Goal: Task Accomplishment & Management: Manage account settings

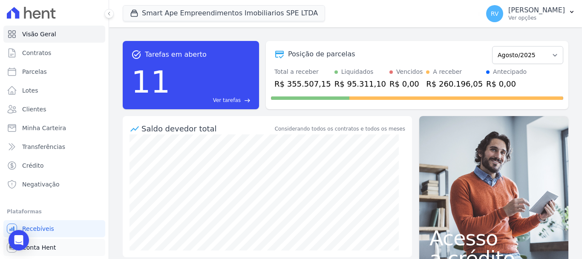
click at [66, 241] on link "Conta Hent" at bounding box center [54, 247] width 102 height 17
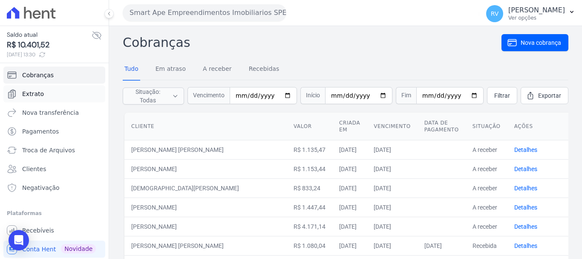
click at [60, 91] on link "Extrato" at bounding box center [54, 93] width 102 height 17
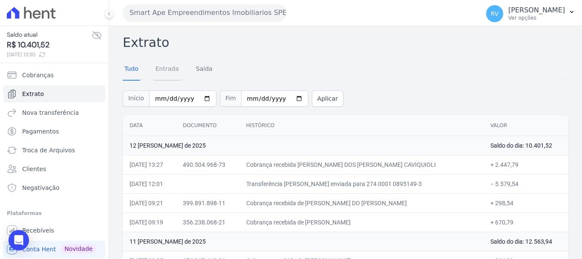
click at [168, 71] on link "Entrada" at bounding box center [167, 69] width 27 height 22
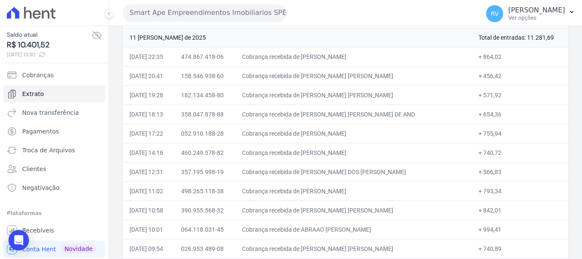
scroll to position [171, 0]
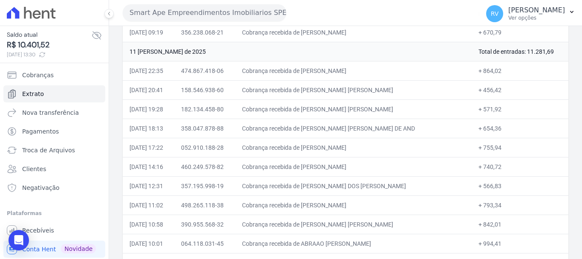
drag, startPoint x: 325, startPoint y: 72, endPoint x: 376, endPoint y: 72, distance: 51.6
click at [375, 72] on td "Cobrança recebida de [PERSON_NAME]" at bounding box center [353, 70] width 236 height 19
copy td "[PERSON_NAME] L"
drag, startPoint x: 474, startPoint y: 69, endPoint x: 490, endPoint y: 73, distance: 17.2
click at [490, 73] on td "+ 864,02" at bounding box center [520, 70] width 97 height 19
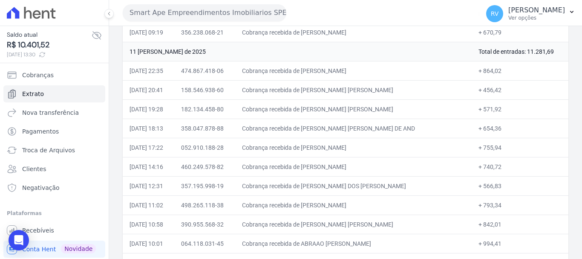
copy td "864,02"
drag, startPoint x: 324, startPoint y: 89, endPoint x: 397, endPoint y: 90, distance: 72.9
click at [397, 90] on td "Cobrança recebida de [PERSON_NAME] [PERSON_NAME]" at bounding box center [353, 89] width 236 height 19
copy td "[PERSON_NAME]"
drag, startPoint x: 473, startPoint y: 88, endPoint x: 491, endPoint y: 92, distance: 17.9
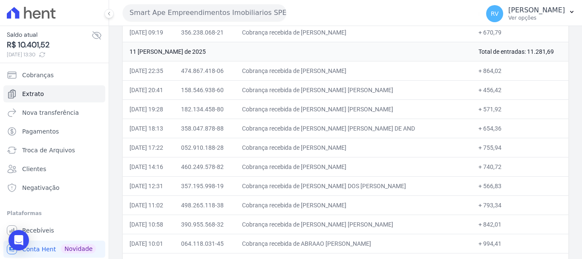
click at [491, 92] on td "+ 456,42" at bounding box center [520, 89] width 97 height 19
copy td "456,42"
drag, startPoint x: 324, startPoint y: 109, endPoint x: 401, endPoint y: 108, distance: 76.8
click at [401, 108] on td "Cobrança recebida de [PERSON_NAME] [PERSON_NAME]" at bounding box center [353, 108] width 236 height 19
copy td "[PERSON_NAME]"
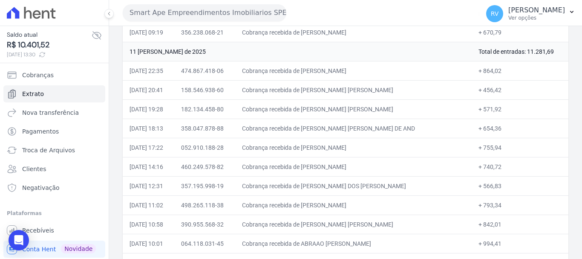
drag, startPoint x: 473, startPoint y: 111, endPoint x: 490, endPoint y: 111, distance: 17.5
click at [490, 111] on td "+ 571,92" at bounding box center [520, 108] width 97 height 19
copy td "571,92"
click at [327, 127] on td "Cobrança recebida de [PERSON_NAME] [PERSON_NAME] DE AND" at bounding box center [353, 128] width 236 height 19
drag, startPoint x: 324, startPoint y: 127, endPoint x: 411, endPoint y: 127, distance: 87.8
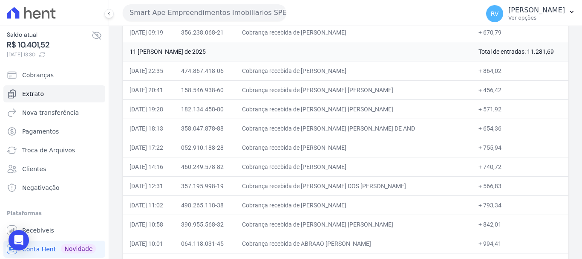
click at [411, 127] on td "Cobrança recebida de [PERSON_NAME] [PERSON_NAME] DE AND" at bounding box center [353, 128] width 236 height 19
copy td "[PERSON_NAME] [PERSON_NAME] DE"
drag, startPoint x: 477, startPoint y: 128, endPoint x: 492, endPoint y: 128, distance: 14.9
click at [492, 128] on td "+ 654,36" at bounding box center [520, 128] width 97 height 19
copy td "654,36"
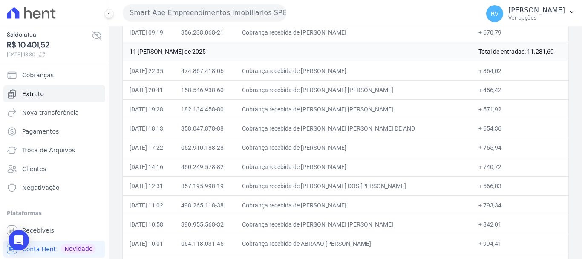
drag, startPoint x: 324, startPoint y: 147, endPoint x: 411, endPoint y: 147, distance: 87.0
click at [411, 147] on td "Cobrança recebida de [PERSON_NAME]" at bounding box center [353, 147] width 236 height 19
copy td "[PERSON_NAME] [PERSON_NAME]"
drag, startPoint x: 474, startPoint y: 148, endPoint x: 491, endPoint y: 148, distance: 17.1
click at [491, 148] on td "+ 755,94" at bounding box center [520, 147] width 97 height 19
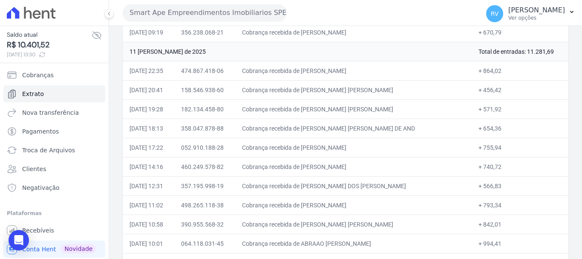
copy td "755,94"
drag, startPoint x: 325, startPoint y: 167, endPoint x: 369, endPoint y: 164, distance: 44.4
click at [369, 164] on td "Cobrança recebida de [PERSON_NAME]" at bounding box center [353, 166] width 236 height 19
click at [486, 206] on td "+ 793,34" at bounding box center [520, 204] width 97 height 19
drag, startPoint x: 474, startPoint y: 165, endPoint x: 495, endPoint y: 166, distance: 21.8
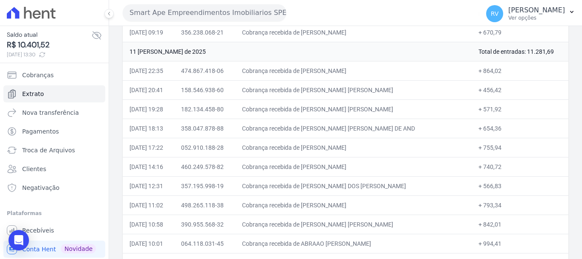
click at [495, 166] on td "+ 740,72" at bounding box center [520, 166] width 97 height 19
drag, startPoint x: 323, startPoint y: 187, endPoint x: 399, endPoint y: 187, distance: 75.5
click at [399, 187] on td "Cobrança recebida de [PERSON_NAME] DOS [PERSON_NAME]" at bounding box center [353, 185] width 236 height 19
drag, startPoint x: 474, startPoint y: 185, endPoint x: 491, endPoint y: 187, distance: 17.5
click at [491, 187] on td "+ 566,83" at bounding box center [520, 185] width 97 height 19
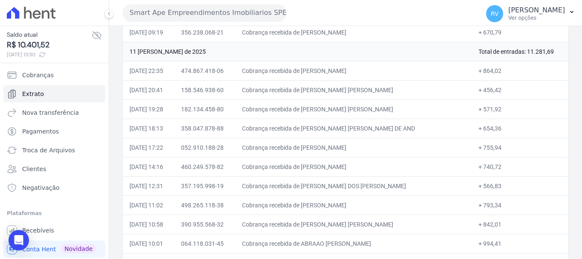
drag, startPoint x: 324, startPoint y: 206, endPoint x: 406, endPoint y: 208, distance: 81.9
click at [406, 208] on td "Cobrança recebida de [PERSON_NAME]" at bounding box center [353, 204] width 236 height 19
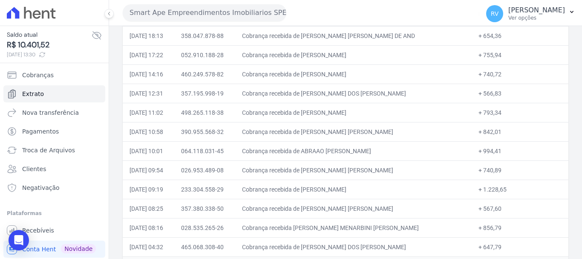
scroll to position [298, 0]
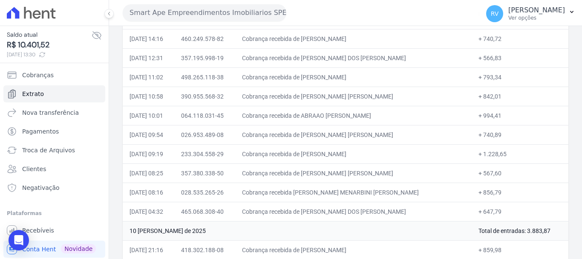
drag, startPoint x: 474, startPoint y: 76, endPoint x: 492, endPoint y: 77, distance: 18.3
click at [492, 77] on td "+ 793,34" at bounding box center [520, 76] width 97 height 19
drag, startPoint x: 324, startPoint y: 93, endPoint x: 406, endPoint y: 95, distance: 81.4
click at [406, 95] on td "Cobrança recebida de [PERSON_NAME] [PERSON_NAME]" at bounding box center [353, 96] width 236 height 19
drag, startPoint x: 474, startPoint y: 94, endPoint x: 490, endPoint y: 96, distance: 15.9
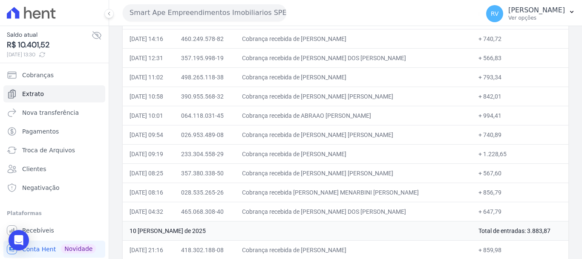
click at [490, 96] on td "+ 842,01" at bounding box center [520, 96] width 97 height 19
drag, startPoint x: 325, startPoint y: 116, endPoint x: 375, endPoint y: 116, distance: 49.9
click at [375, 116] on td "Cobrança recebida de ABRAAO [PERSON_NAME]" at bounding box center [353, 115] width 236 height 19
drag, startPoint x: 475, startPoint y: 115, endPoint x: 490, endPoint y: 114, distance: 15.4
click at [490, 114] on td "+ 994,41" at bounding box center [520, 115] width 97 height 19
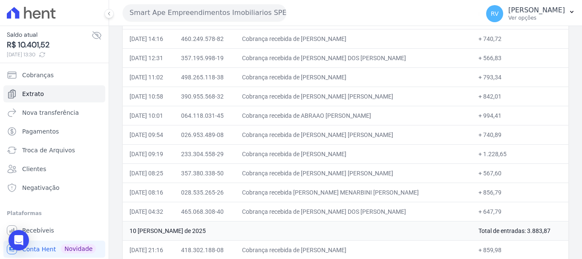
drag, startPoint x: 326, startPoint y: 135, endPoint x: 376, endPoint y: 132, distance: 50.8
click at [376, 132] on td "Cobrança recebida de [PERSON_NAME] [PERSON_NAME]" at bounding box center [353, 134] width 236 height 19
drag, startPoint x: 475, startPoint y: 133, endPoint x: 493, endPoint y: 133, distance: 18.8
click at [493, 133] on td "+ 740,89" at bounding box center [520, 134] width 97 height 19
drag, startPoint x: 324, startPoint y: 154, endPoint x: 383, endPoint y: 153, distance: 59.3
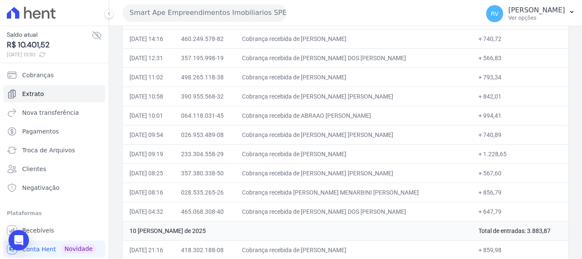
click at [383, 153] on td "Cobrança recebida de [PERSON_NAME]" at bounding box center [353, 153] width 236 height 19
drag, startPoint x: 474, startPoint y: 154, endPoint x: 502, endPoint y: 156, distance: 27.8
click at [502, 156] on td "+ 1.228,65" at bounding box center [520, 153] width 97 height 19
drag, startPoint x: 342, startPoint y: 172, endPoint x: 397, endPoint y: 170, distance: 55.0
click at [394, 170] on td "Cobrança recebida de [PERSON_NAME] [PERSON_NAME]" at bounding box center [353, 172] width 236 height 19
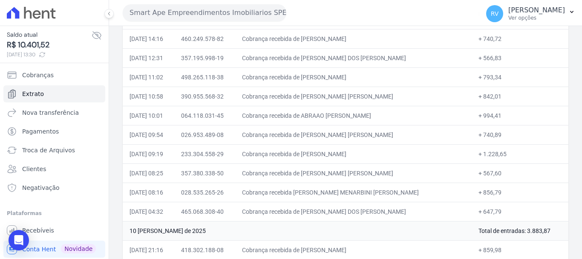
drag, startPoint x: 474, startPoint y: 174, endPoint x: 494, endPoint y: 174, distance: 20.5
click at [494, 174] on td "+ 567,60" at bounding box center [520, 172] width 97 height 19
drag, startPoint x: 324, startPoint y: 192, endPoint x: 386, endPoint y: 192, distance: 61.8
click at [386, 192] on td "Cobrança recebida [PERSON_NAME] MENARBINI [PERSON_NAME]" at bounding box center [353, 191] width 236 height 19
drag, startPoint x: 474, startPoint y: 192, endPoint x: 491, endPoint y: 194, distance: 16.7
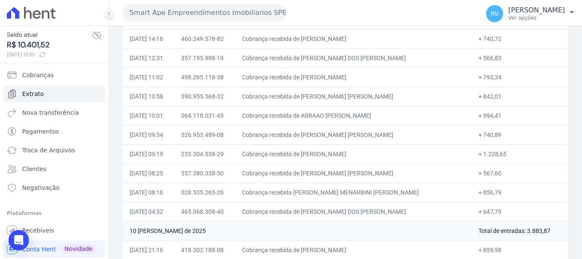
click at [491, 194] on td "+ 856,79" at bounding box center [520, 191] width 97 height 19
drag, startPoint x: 324, startPoint y: 212, endPoint x: 412, endPoint y: 211, distance: 88.3
click at [412, 211] on td "Cobrança recebida de [PERSON_NAME] DOS [PERSON_NAME]" at bounding box center [353, 211] width 236 height 19
drag, startPoint x: 475, startPoint y: 211, endPoint x: 491, endPoint y: 211, distance: 16.6
click at [491, 211] on td "+ 647,79" at bounding box center [520, 211] width 97 height 19
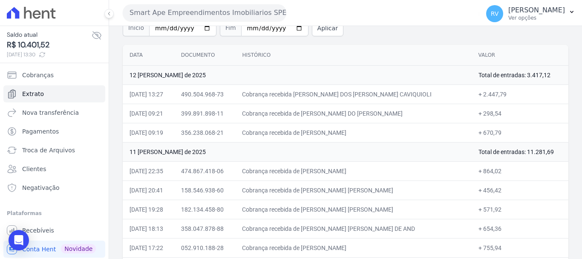
scroll to position [85, 0]
